Goal: Transaction & Acquisition: Purchase product/service

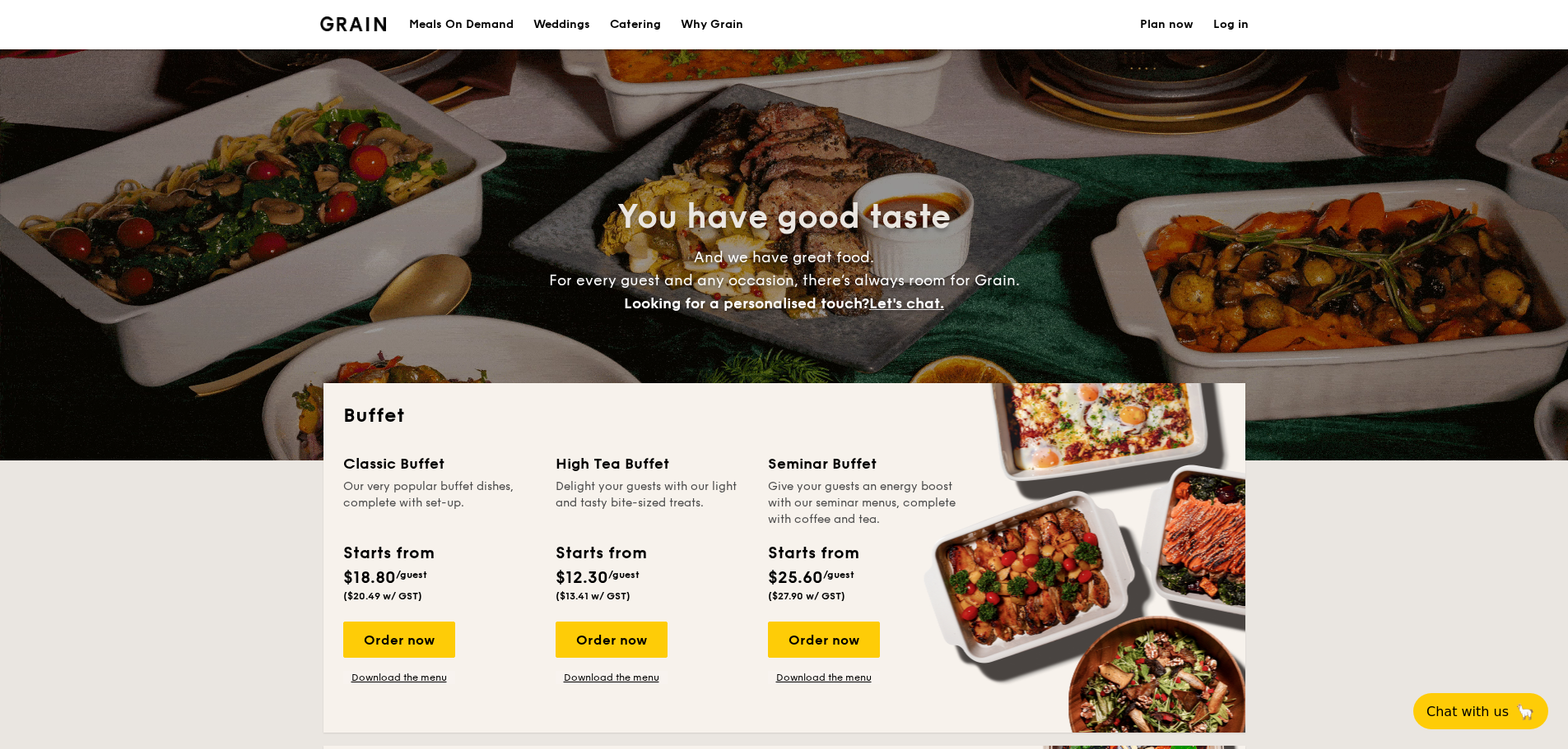
select select
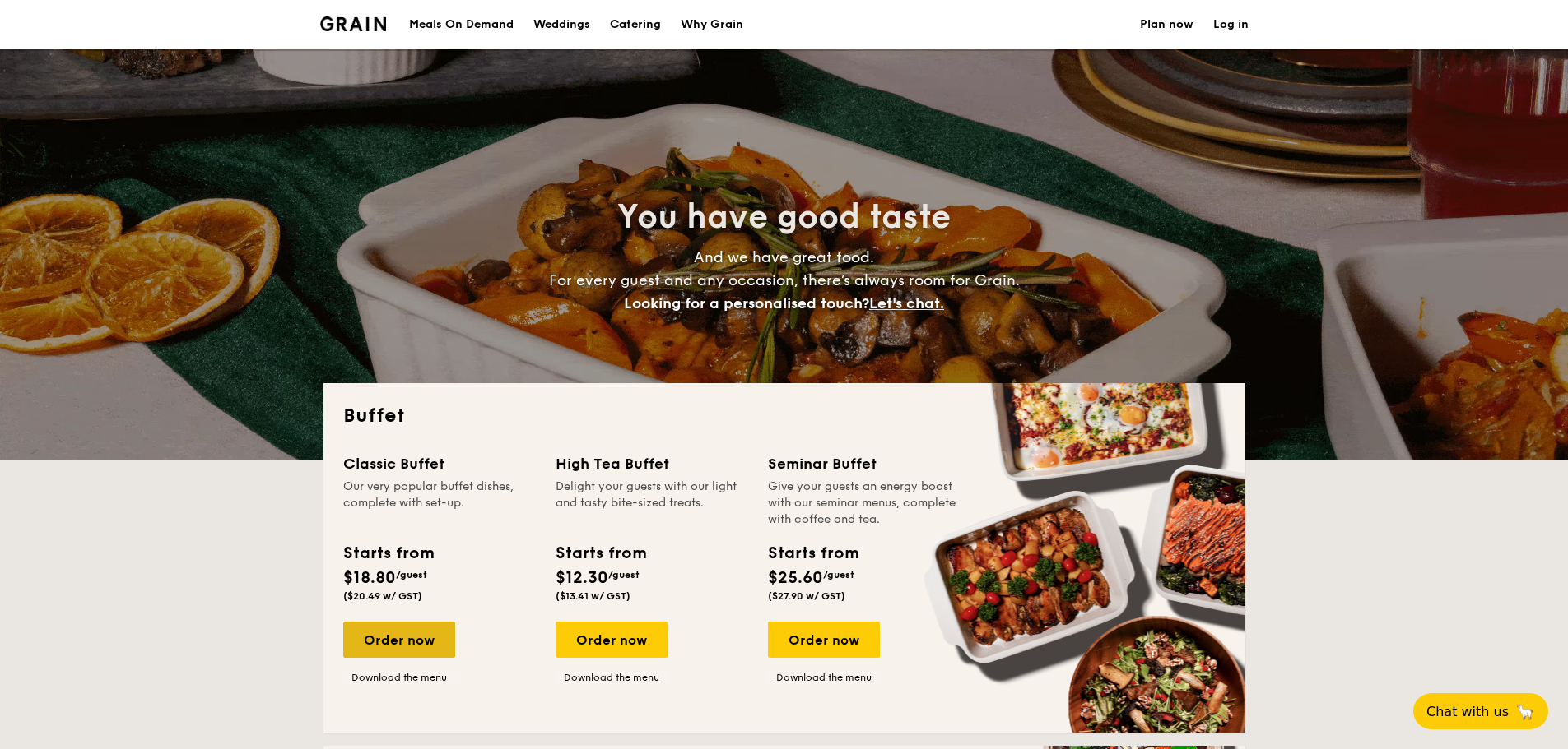
click at [405, 642] on div "Order now" at bounding box center [399, 640] width 112 height 36
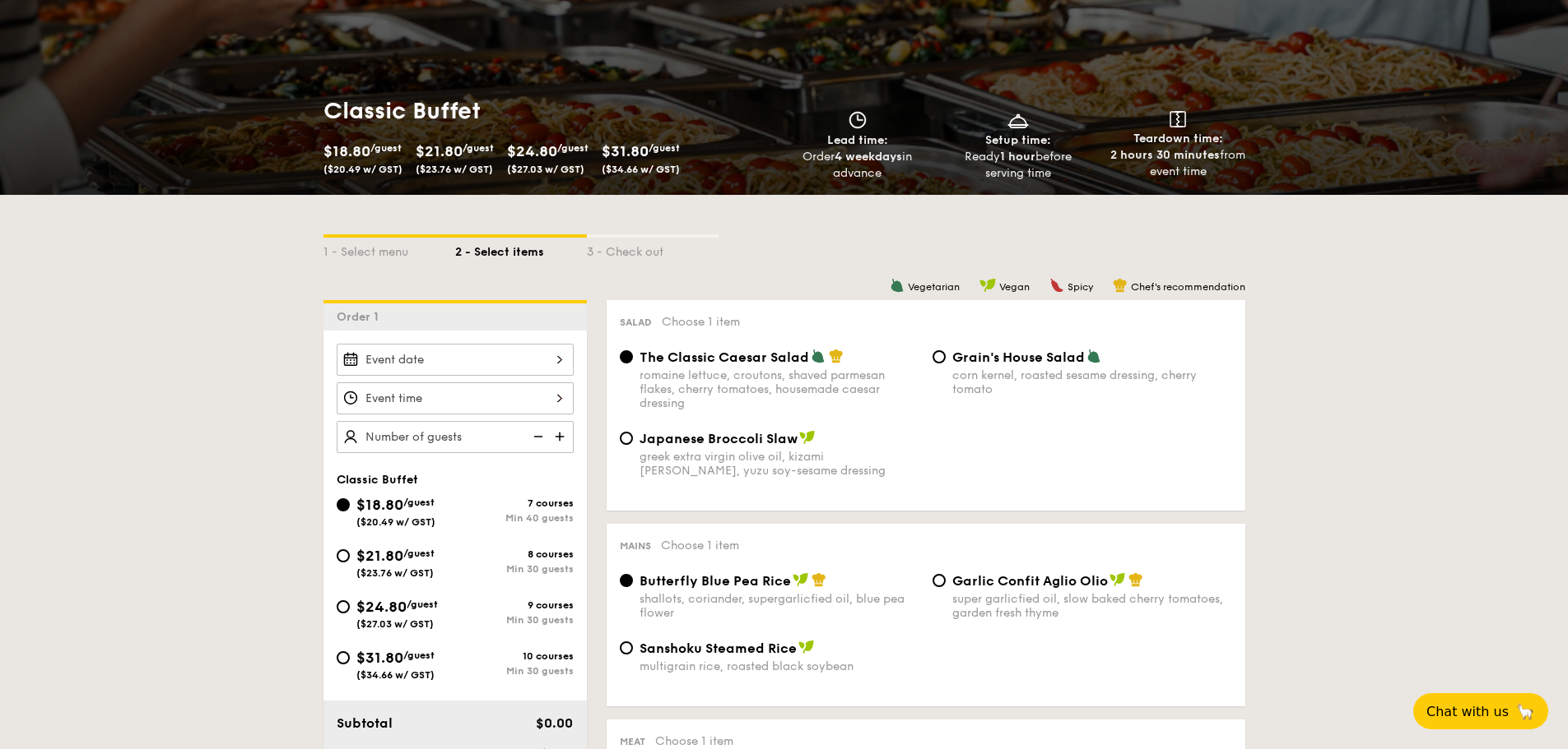
scroll to position [164, 0]
click at [404, 616] on div "$24.80 /guest ($27.03 w/ GST)" at bounding box center [397, 612] width 81 height 35
click at [350, 613] on input "$24.80 /guest ($27.03 w/ GST) 9 courses Min 30 guests" at bounding box center [344, 607] width 14 height 14
radio input "true"
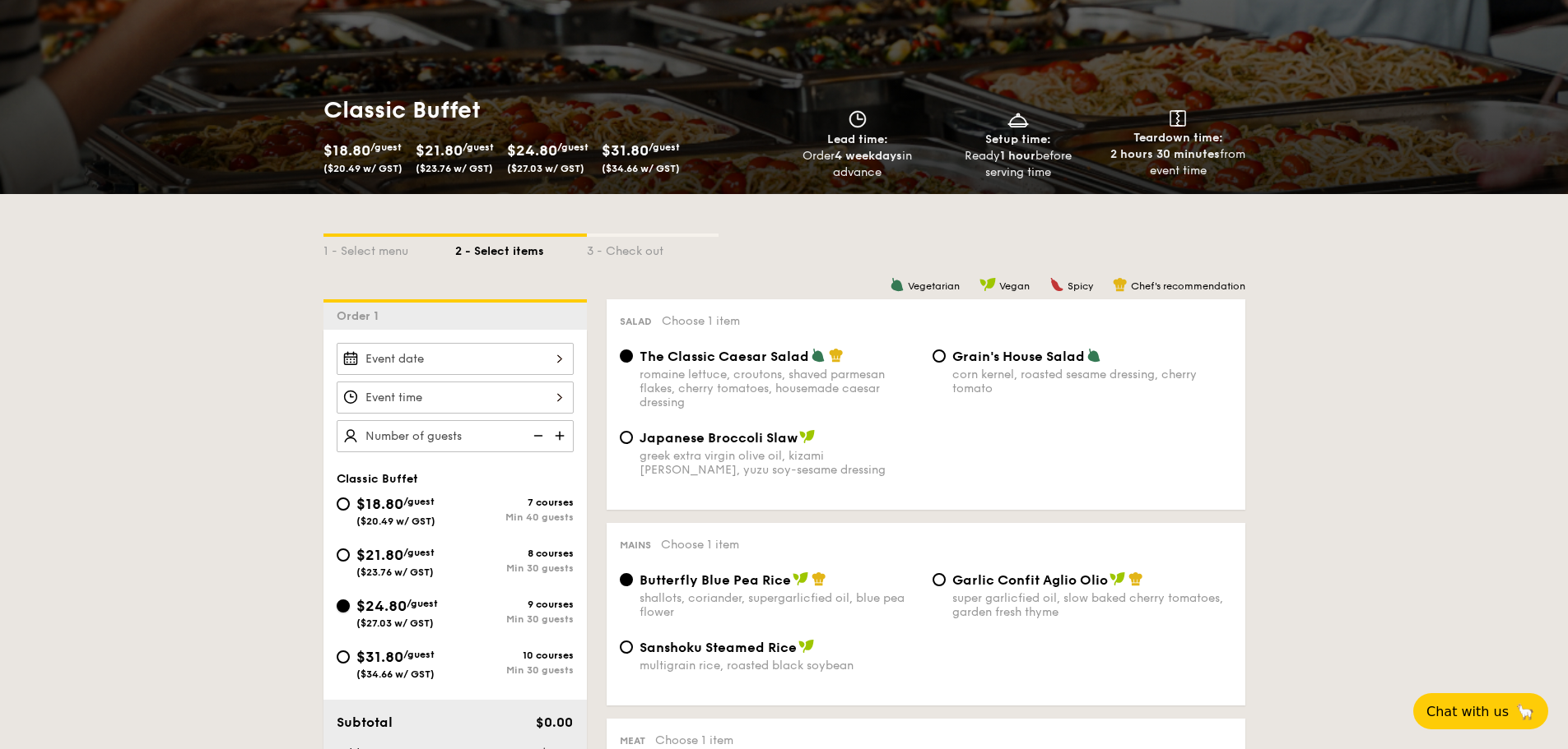
radio input "true"
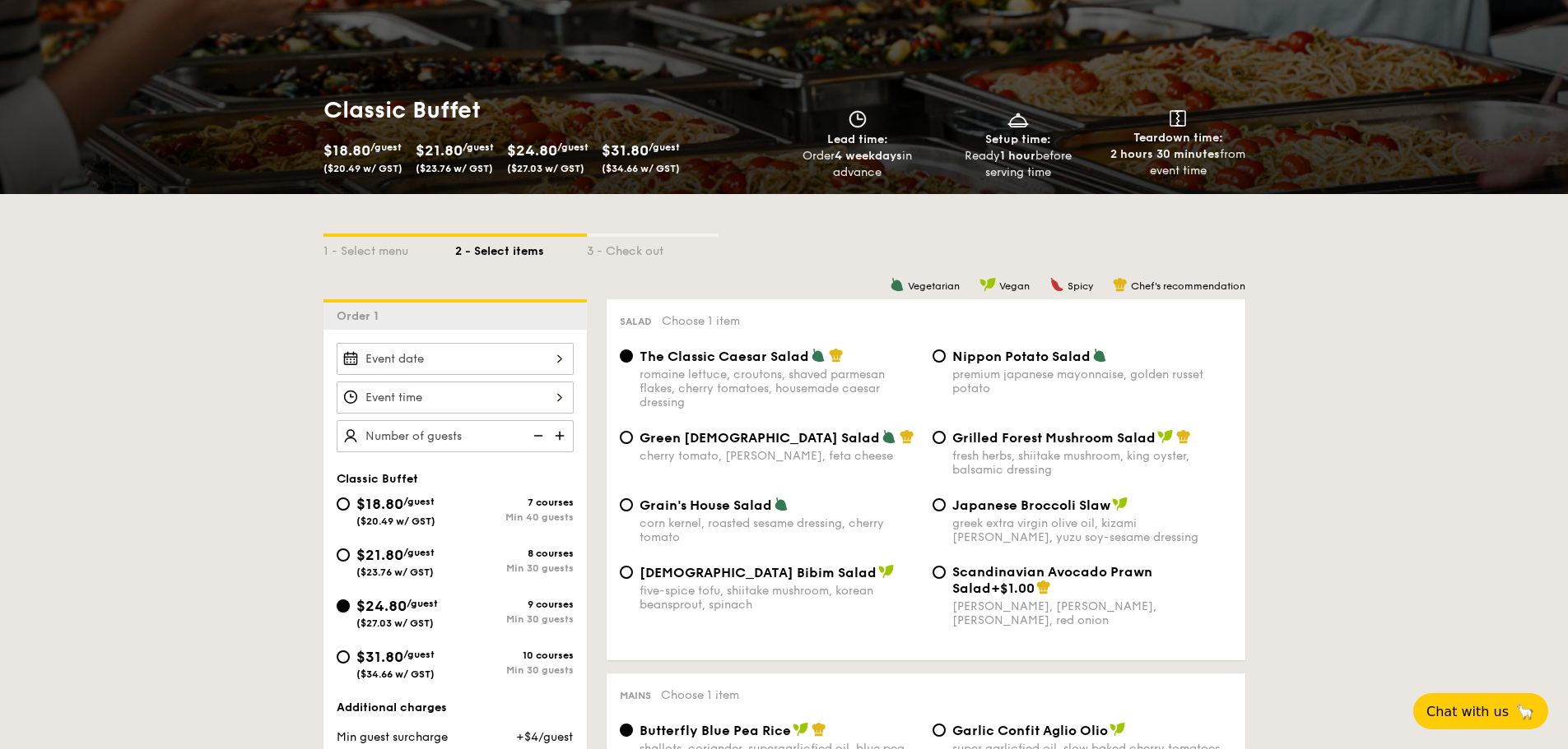
scroll to position [247, 0]
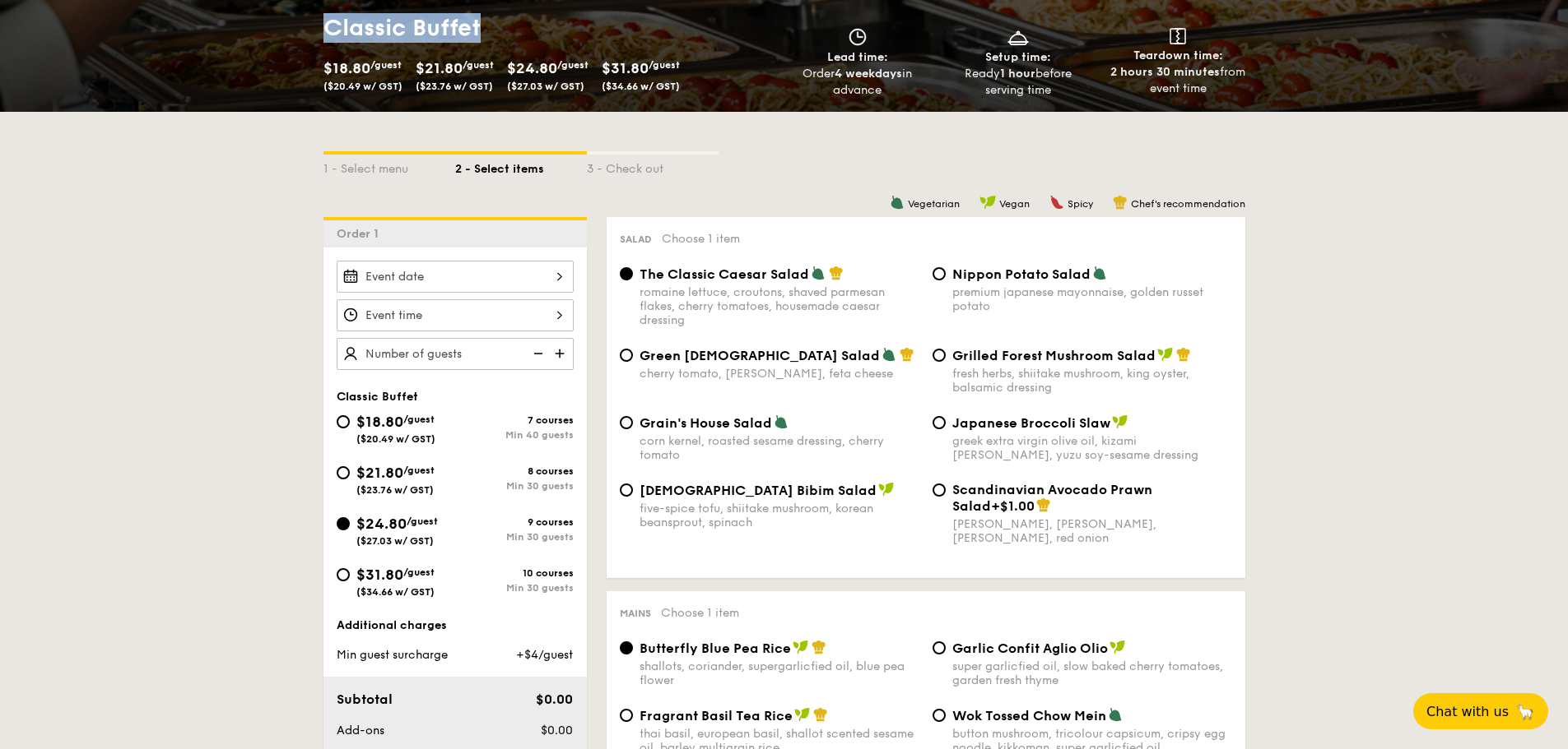
drag, startPoint x: 496, startPoint y: 28, endPoint x: 308, endPoint y: 24, distance: 188.0
click at [308, 24] on div "Classic Buffet $18.80 /guest ($20.49 w/ GST) $21.80 /guest ($23.76 w/ GST) $24.…" at bounding box center [784, 56] width 1568 height 112
copy h1 "Classic Buffet"
